Goal: Task Accomplishment & Management: Use online tool/utility

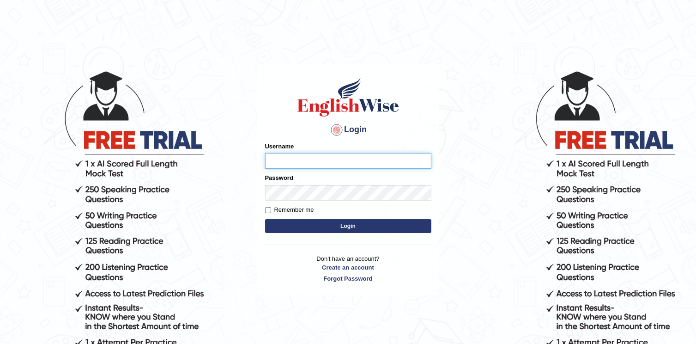
click at [296, 162] on input "Username" at bounding box center [348, 161] width 166 height 16
type input "kasundi"
click at [265, 219] on button "Login" at bounding box center [348, 226] width 166 height 14
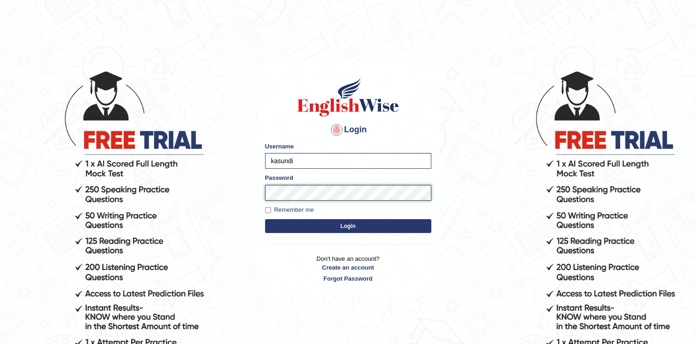
click at [265, 219] on button "Login" at bounding box center [348, 226] width 166 height 14
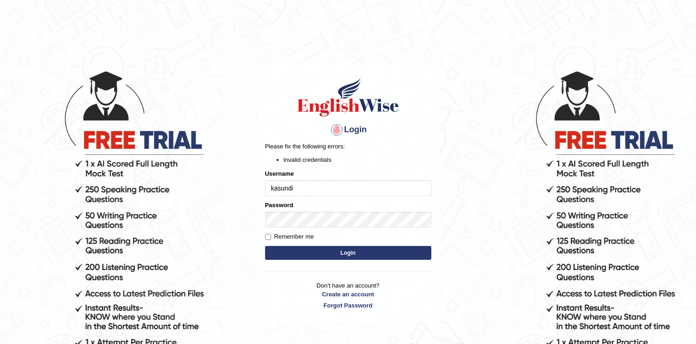
click at [299, 231] on form "Please fix the following errors: Invalid credentials Username [PERSON_NAME] Pas…" at bounding box center [348, 202] width 166 height 120
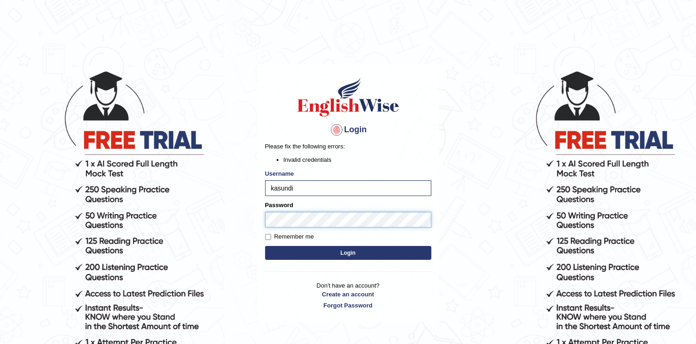
click at [265, 246] on button "Login" at bounding box center [348, 253] width 166 height 14
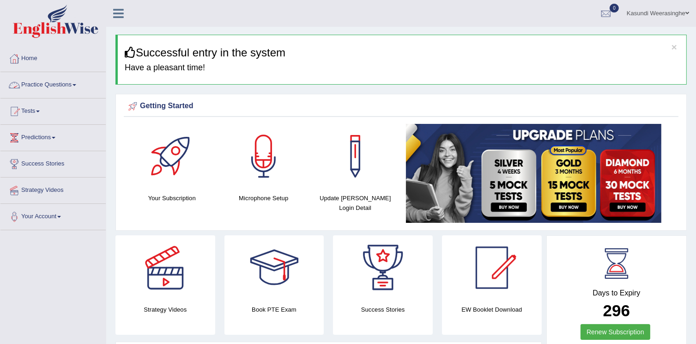
click at [88, 79] on link "Practice Questions" at bounding box center [52, 83] width 105 height 23
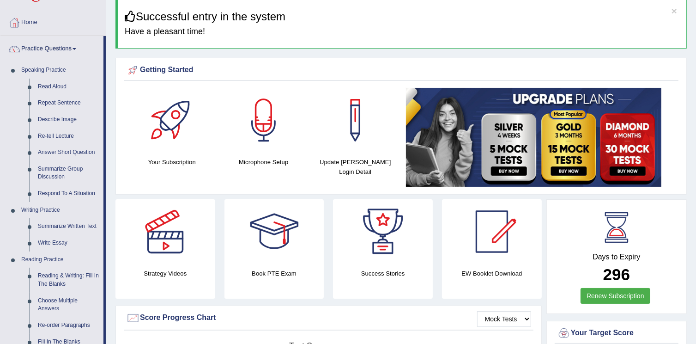
scroll to position [31, 0]
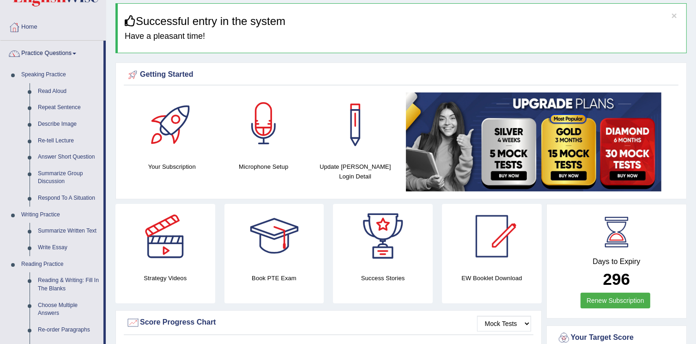
click at [248, 147] on div at bounding box center [264, 124] width 65 height 65
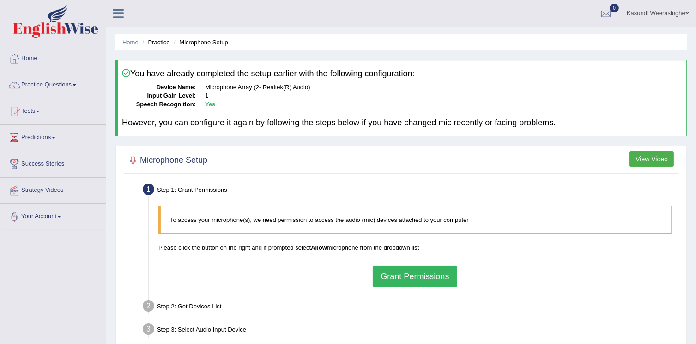
click at [405, 282] on button "Grant Permissions" at bounding box center [415, 276] width 84 height 21
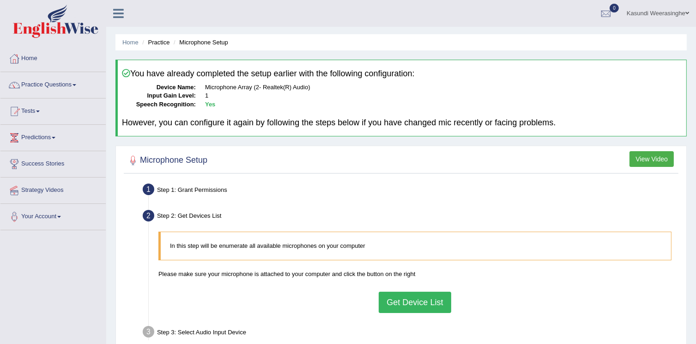
click at [422, 302] on button "Get Device List" at bounding box center [415, 302] width 72 height 21
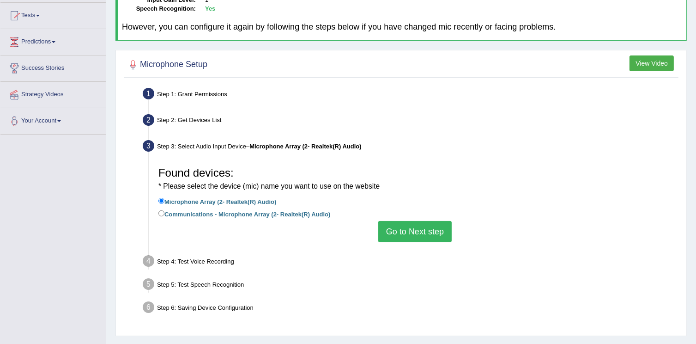
scroll to position [140, 0]
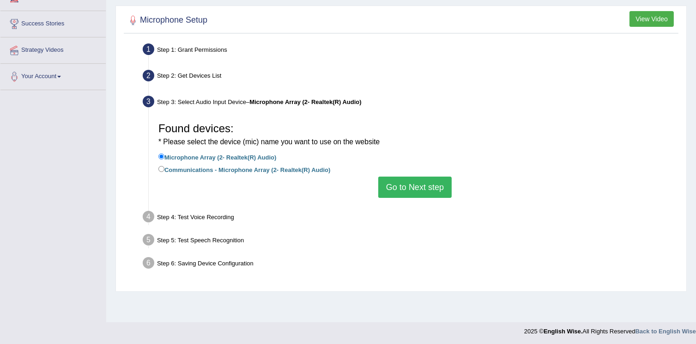
click at [427, 188] on button "Go to Next step" at bounding box center [415, 187] width 73 height 21
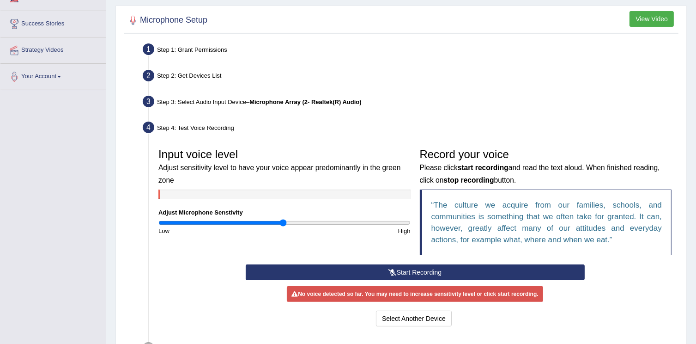
scroll to position [0, 0]
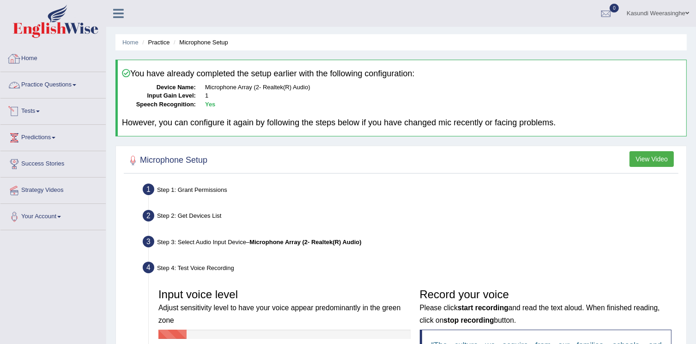
click at [53, 79] on link "Practice Questions" at bounding box center [52, 83] width 105 height 23
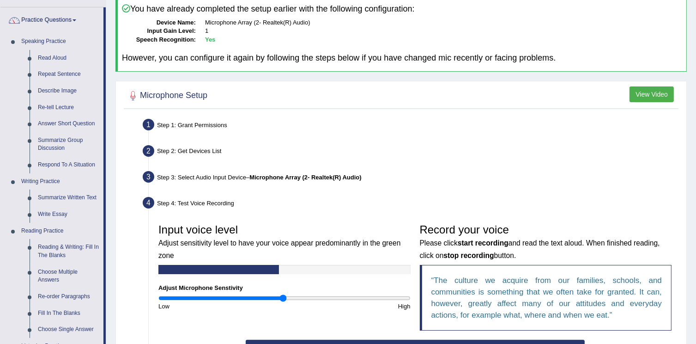
scroll to position [56, 0]
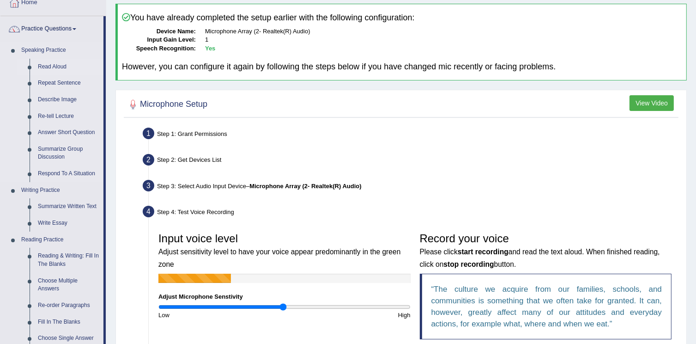
click at [48, 66] on link "Read Aloud" at bounding box center [69, 67] width 70 height 17
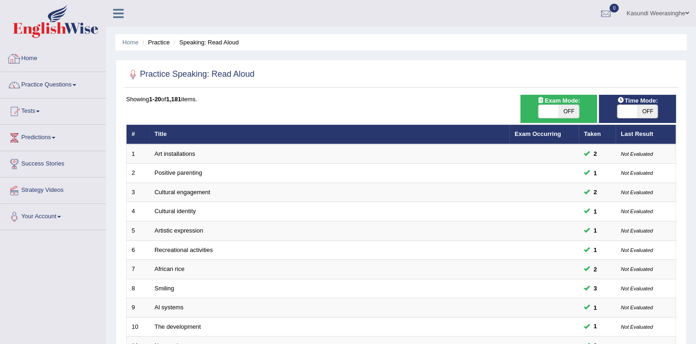
click at [63, 70] on li "Home" at bounding box center [52, 59] width 105 height 26
click at [41, 71] on li "Home" at bounding box center [52, 59] width 105 height 26
click at [51, 66] on link "Home" at bounding box center [52, 57] width 105 height 23
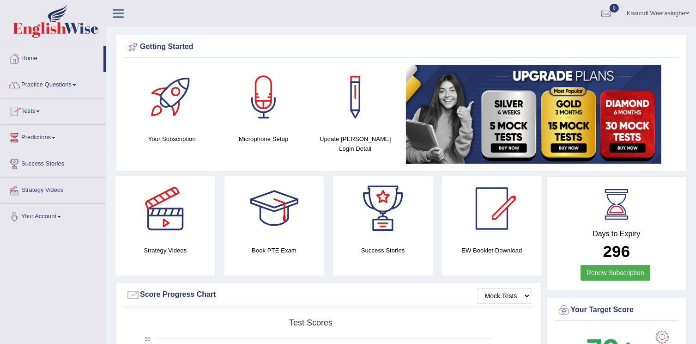
click at [59, 120] on link "Tests" at bounding box center [52, 109] width 105 height 23
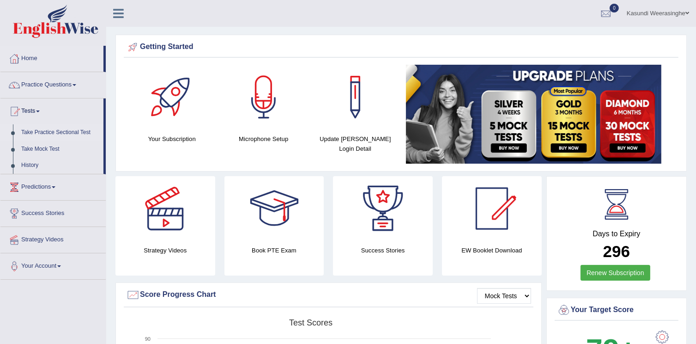
click at [49, 132] on link "Take Practice Sectional Test" at bounding box center [60, 132] width 86 height 17
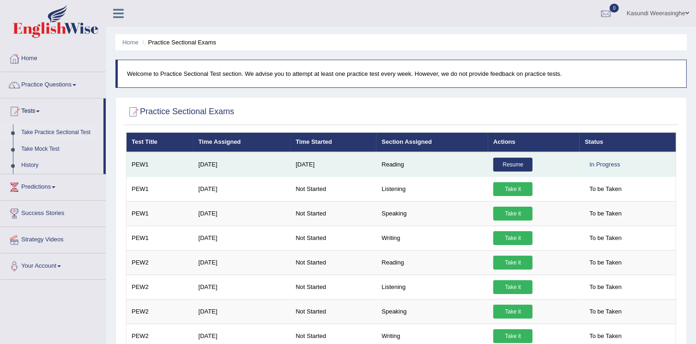
click at [405, 165] on td "Reading" at bounding box center [433, 164] width 112 height 25
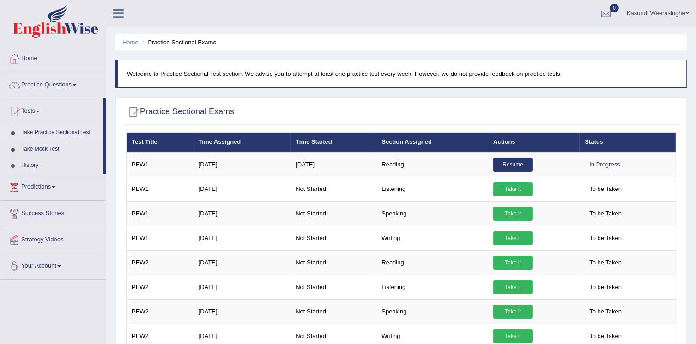
drag, startPoint x: 701, startPoint y: 39, endPoint x: 684, endPoint y: 92, distance: 56.3
drag, startPoint x: 698, startPoint y: 49, endPoint x: 706, endPoint y: 35, distance: 16.6
click at [696, 35] on html "Toggle navigation Home Practice Questions Speaking Practice Read Aloud Repeat S…" at bounding box center [348, 172] width 696 height 344
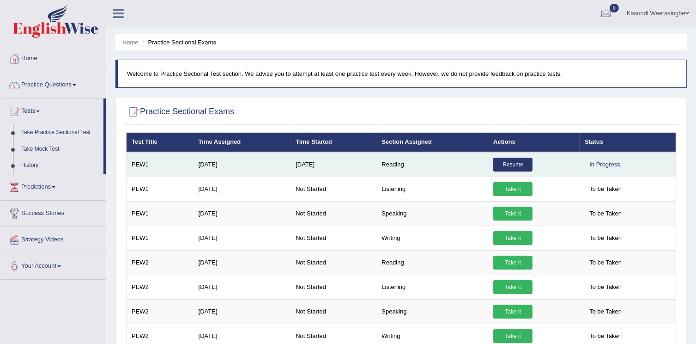
click at [523, 159] on link "Resume" at bounding box center [513, 165] width 39 height 14
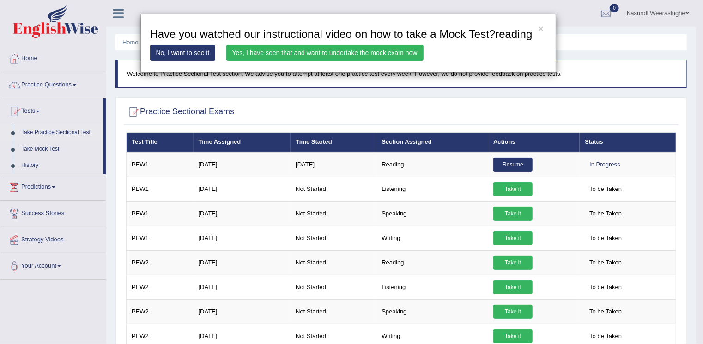
click at [277, 48] on link "Yes, I have seen that and want to undertake the mock exam now" at bounding box center [324, 53] width 197 height 16
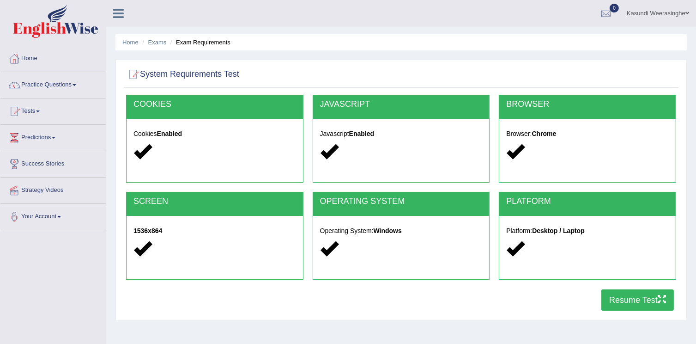
click at [636, 296] on button "Resume Test" at bounding box center [638, 299] width 73 height 21
click at [638, 295] on button "Resume Test" at bounding box center [638, 299] width 73 height 21
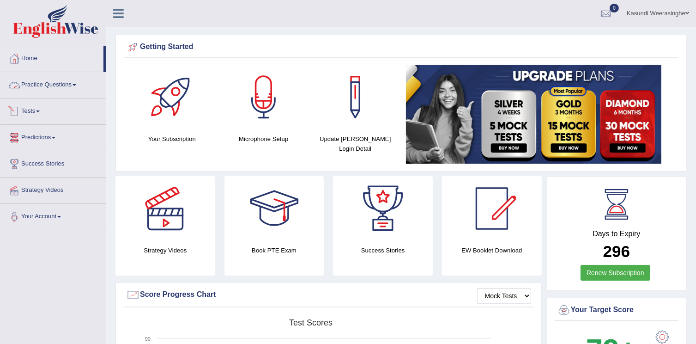
click at [68, 85] on link "Practice Questions" at bounding box center [52, 83] width 105 height 23
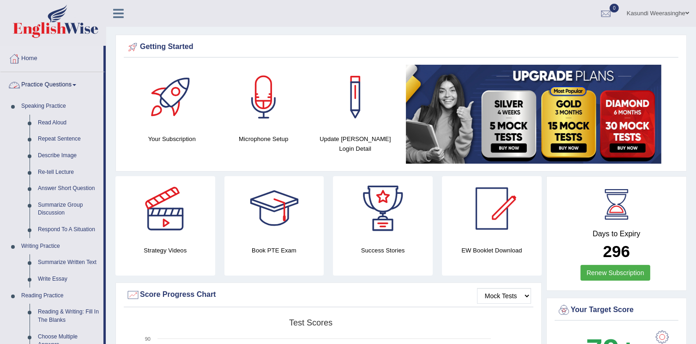
click at [71, 90] on link "Practice Questions" at bounding box center [51, 83] width 103 height 23
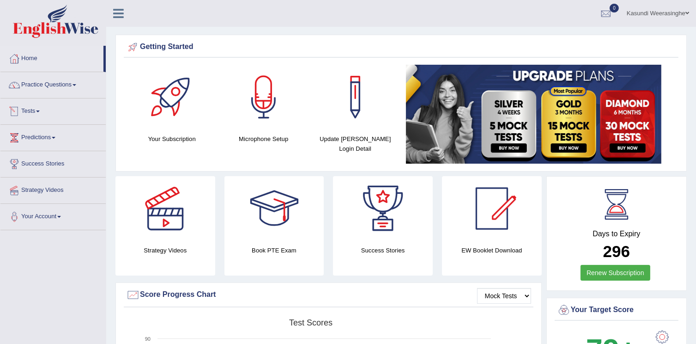
click at [45, 121] on link "Tests" at bounding box center [52, 109] width 105 height 23
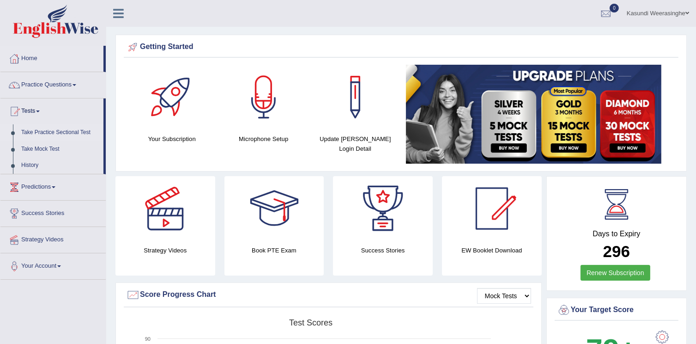
click at [43, 134] on link "Take Practice Sectional Test" at bounding box center [60, 132] width 86 height 17
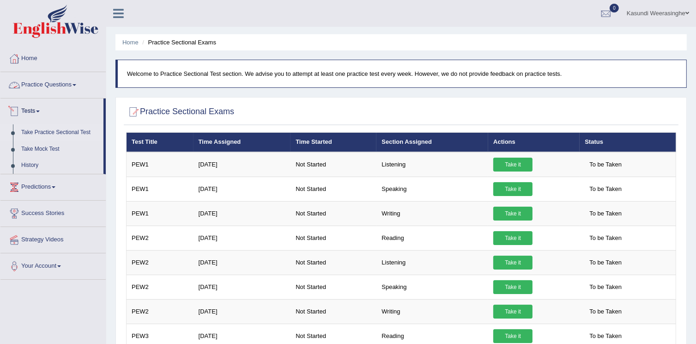
click at [79, 92] on link "Practice Questions" at bounding box center [52, 83] width 105 height 23
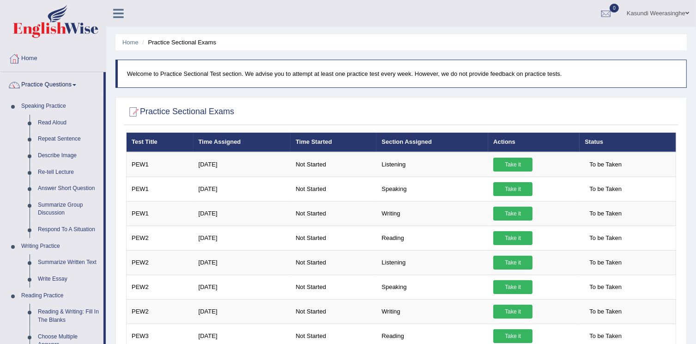
click at [56, 89] on link "Practice Questions" at bounding box center [51, 83] width 103 height 23
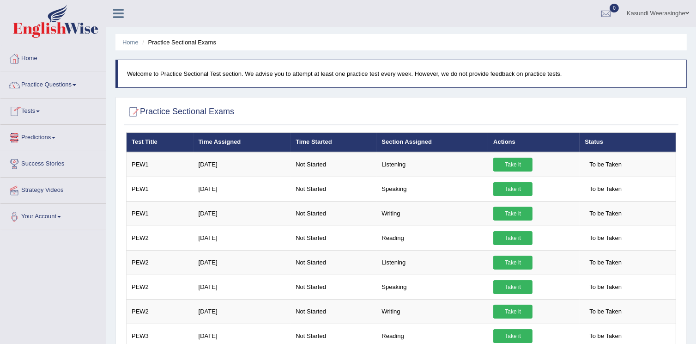
click at [52, 135] on link "Predictions" at bounding box center [52, 136] width 105 height 23
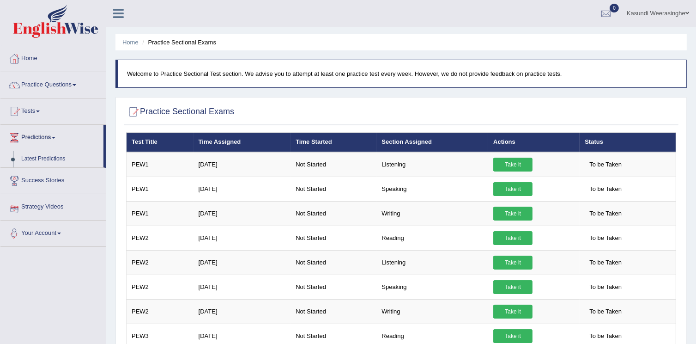
click at [55, 183] on link "Success Stories" at bounding box center [52, 179] width 105 height 23
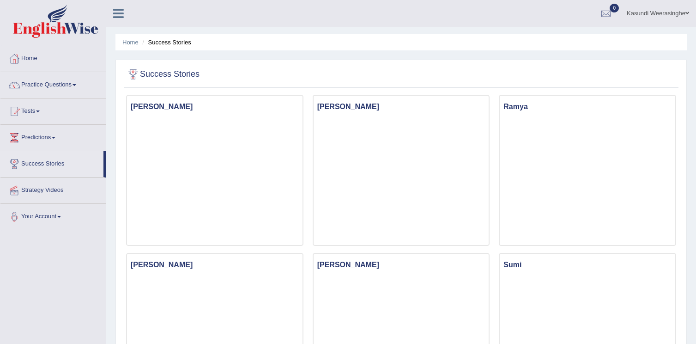
click at [63, 149] on li "Predictions Latest Predictions" at bounding box center [52, 138] width 105 height 26
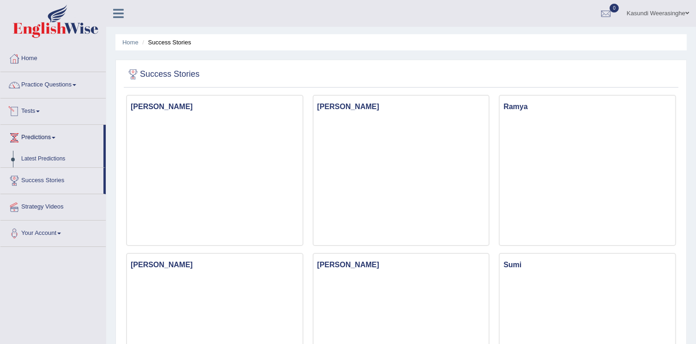
click at [55, 137] on span at bounding box center [54, 138] width 4 height 2
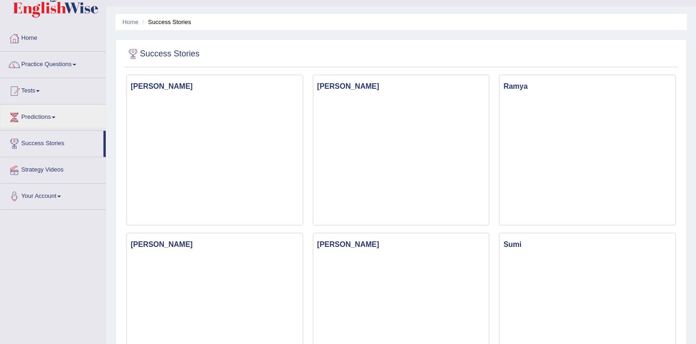
scroll to position [22, 0]
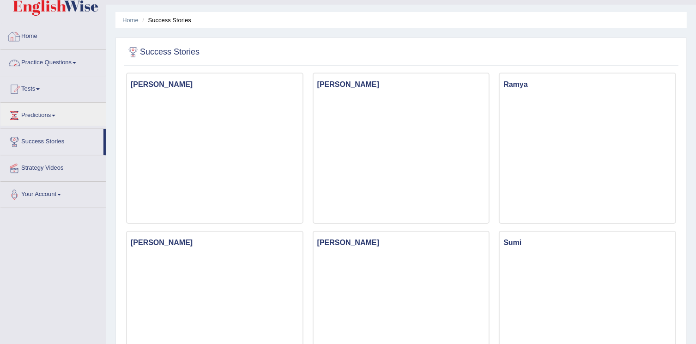
click at [67, 59] on link "Practice Questions" at bounding box center [52, 61] width 105 height 23
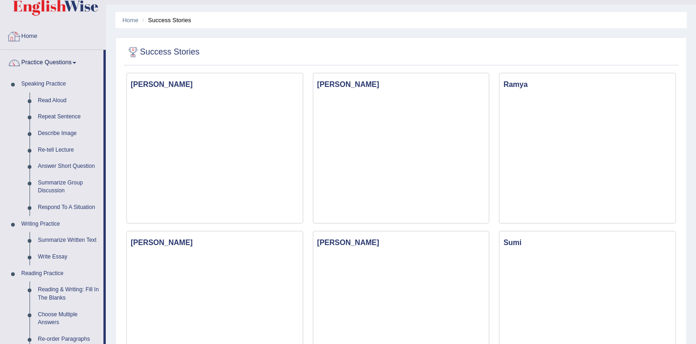
click at [55, 33] on link "Home" at bounding box center [52, 35] width 105 height 23
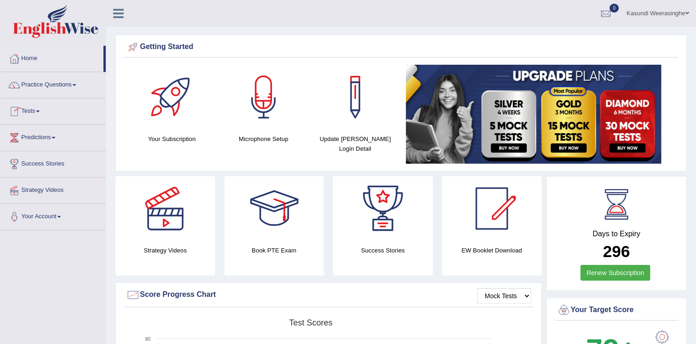
click at [62, 110] on link "Tests" at bounding box center [52, 109] width 105 height 23
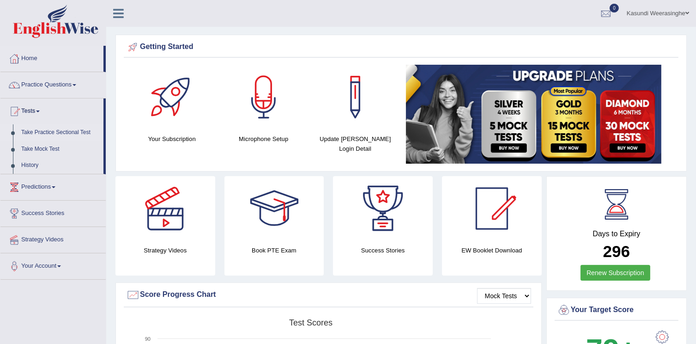
click at [55, 133] on link "Take Practice Sectional Test" at bounding box center [60, 132] width 86 height 17
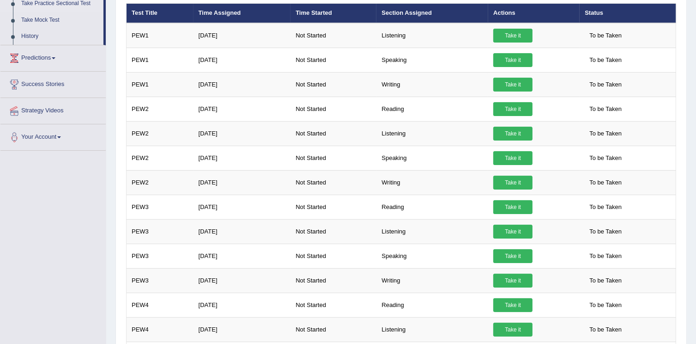
scroll to position [128, 0]
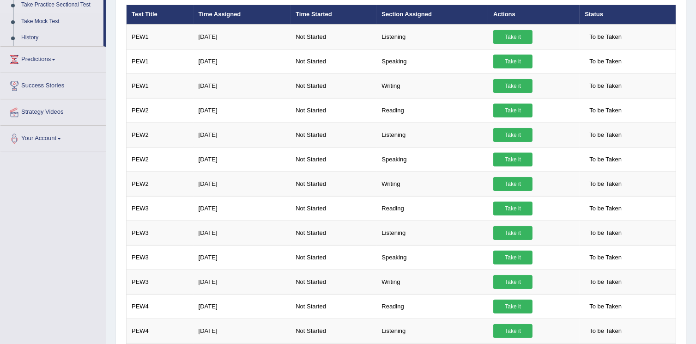
drag, startPoint x: 702, startPoint y: 66, endPoint x: 706, endPoint y: 99, distance: 34.1
click at [696, 99] on html "Toggle navigation Home Practice Questions Speaking Practice Read Aloud Repeat S…" at bounding box center [348, 44] width 696 height 344
